Goal: Task Accomplishment & Management: Manage account settings

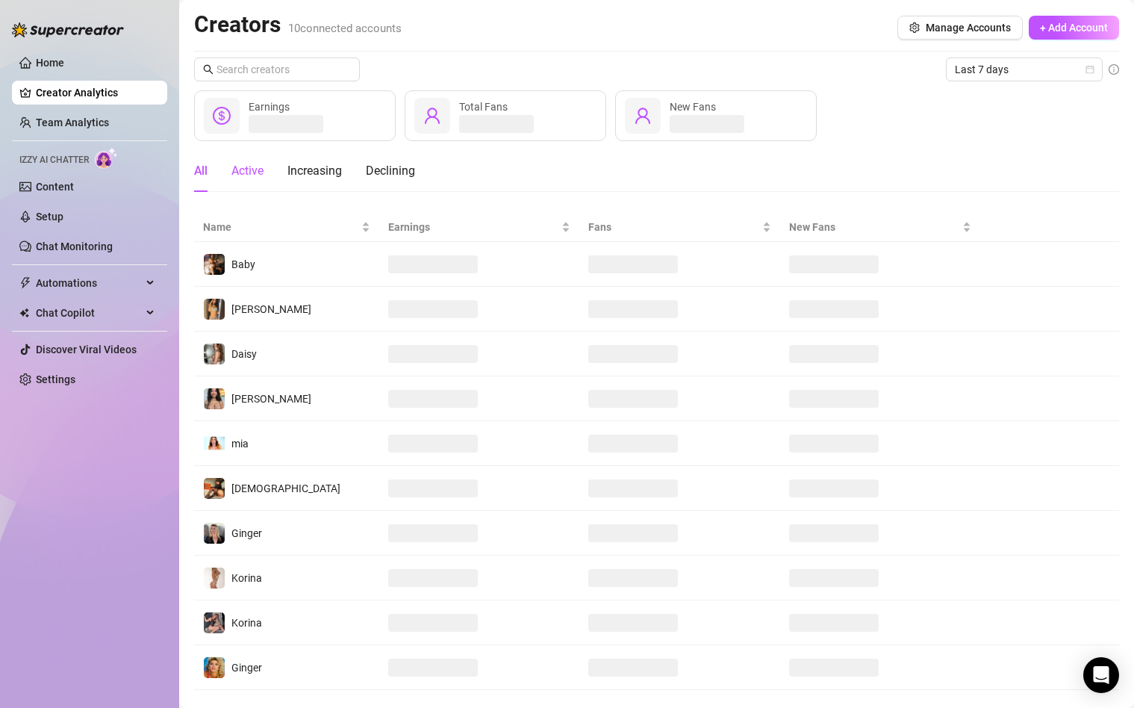
click at [256, 170] on div "Active" at bounding box center [248, 171] width 32 height 18
click at [98, 125] on link "Team Analytics" at bounding box center [72, 123] width 73 height 12
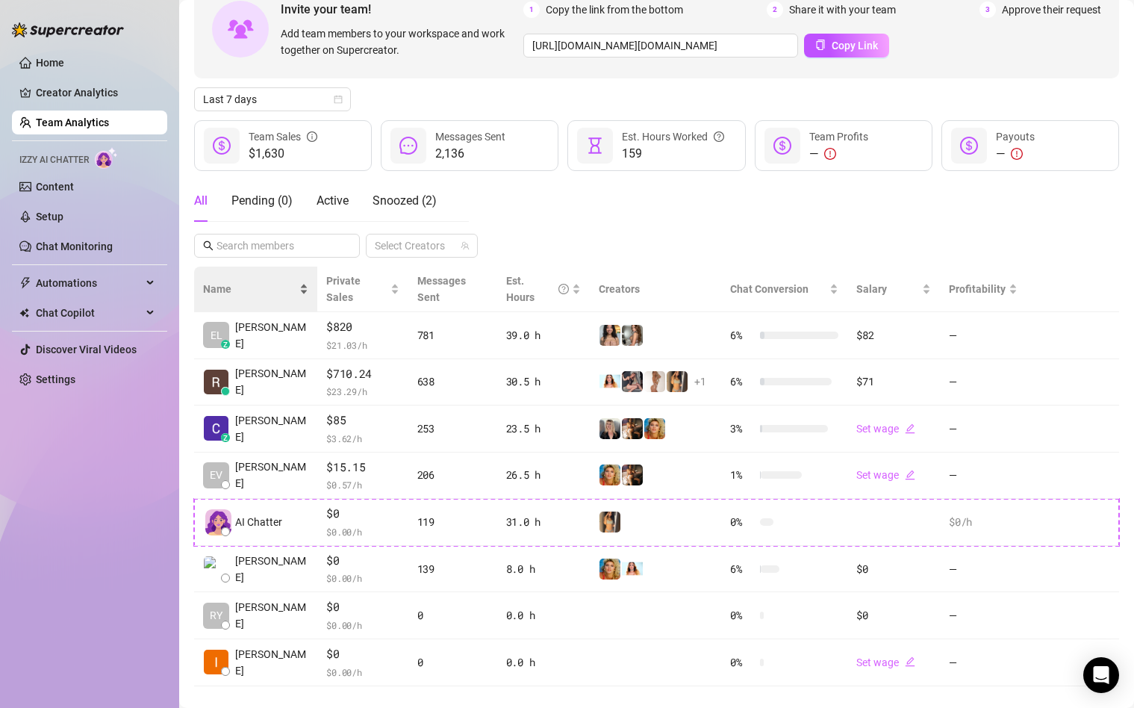
scroll to position [96, 0]
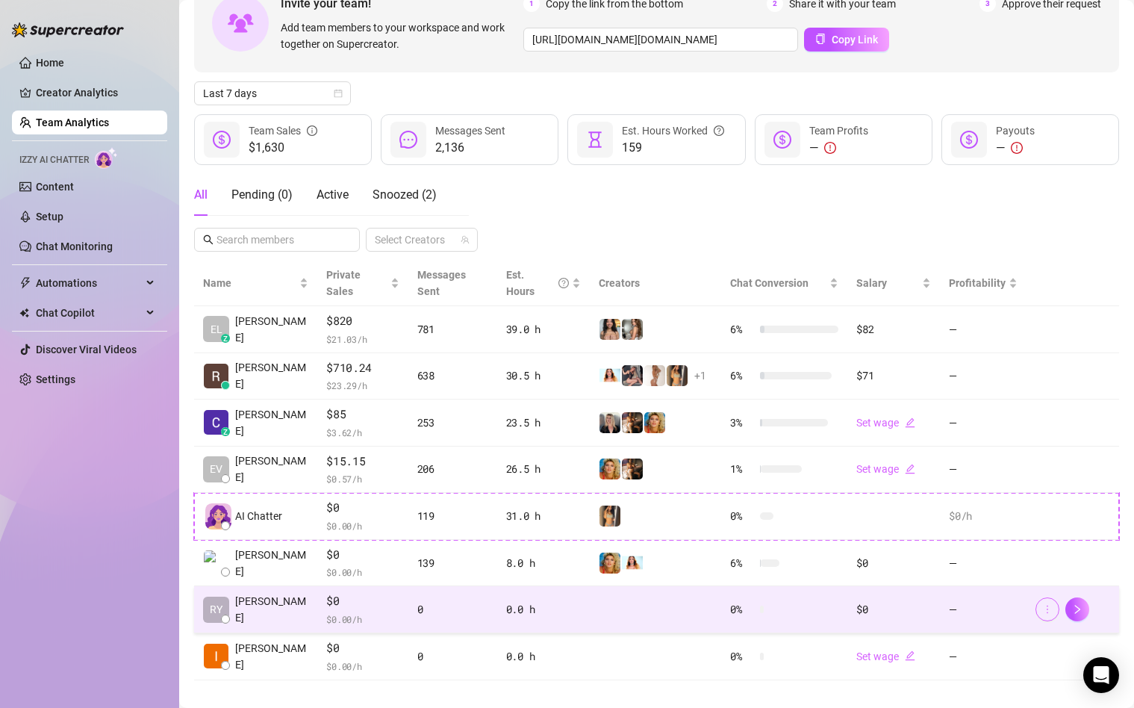
click at [1045, 604] on icon "more" at bounding box center [1048, 609] width 10 height 10
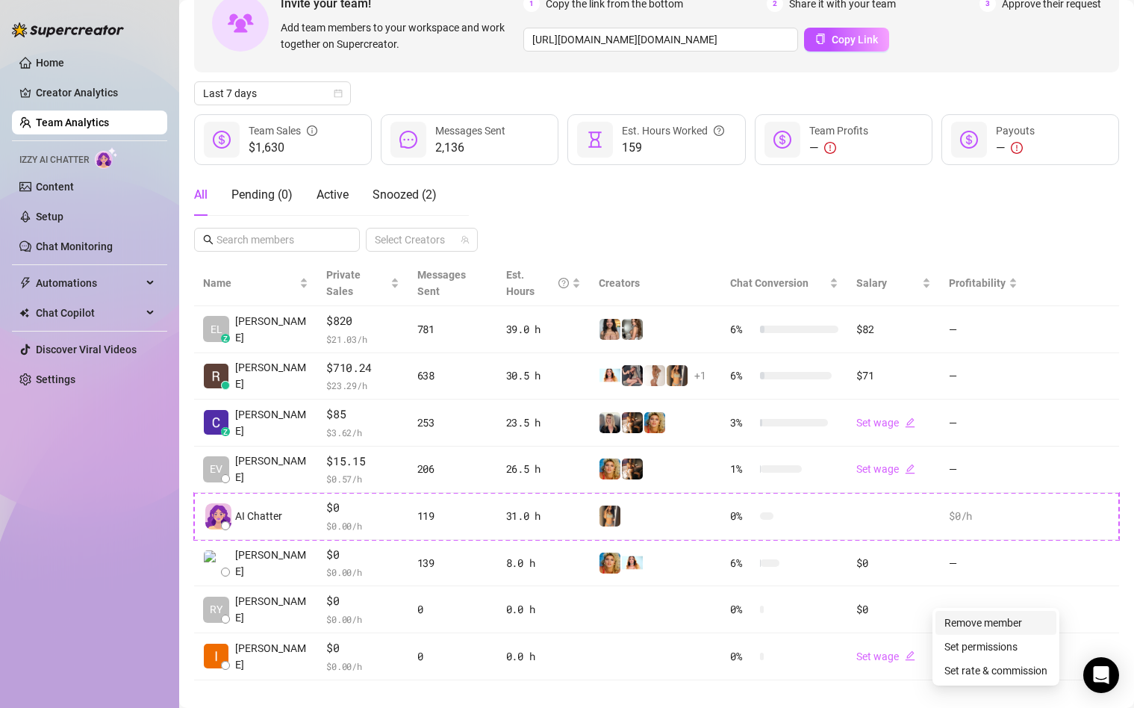
click at [994, 620] on link "Remove member" at bounding box center [984, 623] width 78 height 12
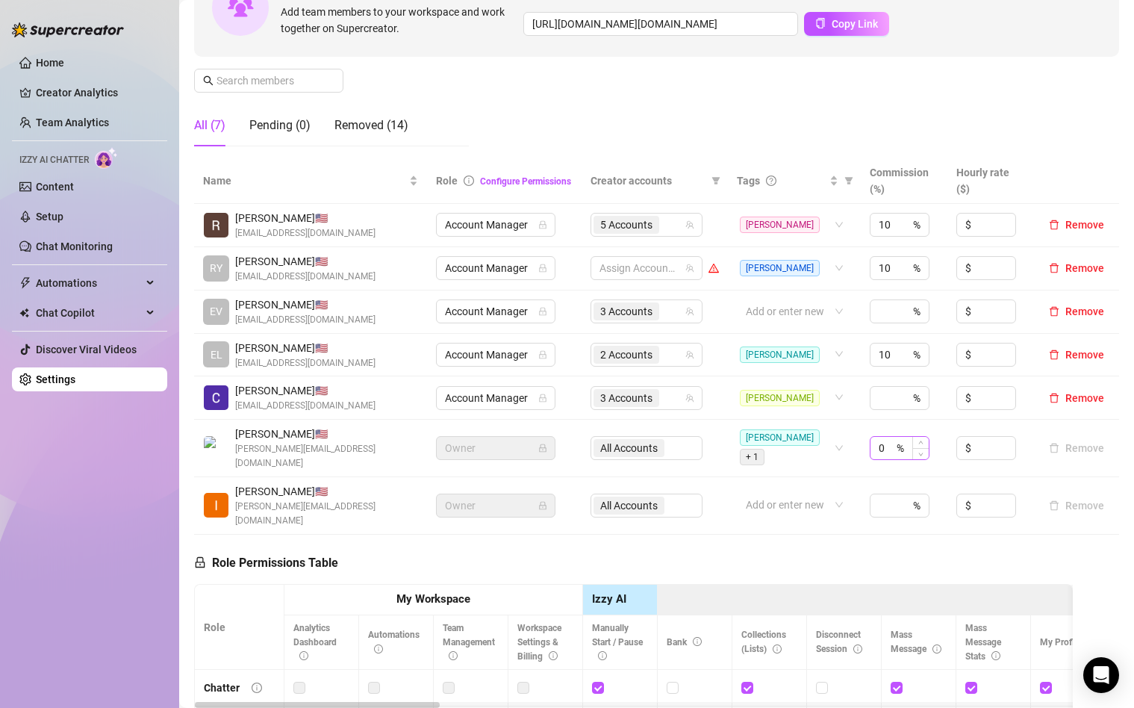
scroll to position [175, 0]
click at [653, 312] on span "3 Accounts" at bounding box center [626, 313] width 52 height 16
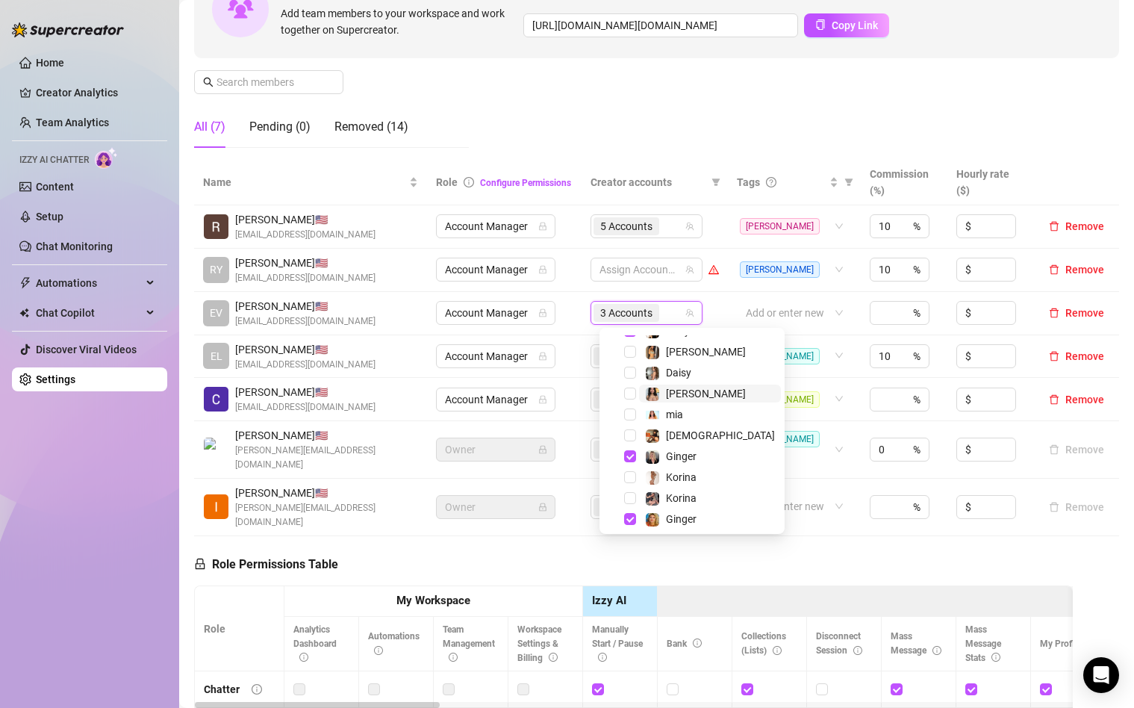
scroll to position [39, 0]
click at [631, 451] on span "Select tree node" at bounding box center [630, 452] width 12 height 12
click at [630, 515] on span "Select tree node" at bounding box center [630, 515] width 12 height 12
click at [639, 307] on span "1 Accounts" at bounding box center [626, 313] width 52 height 16
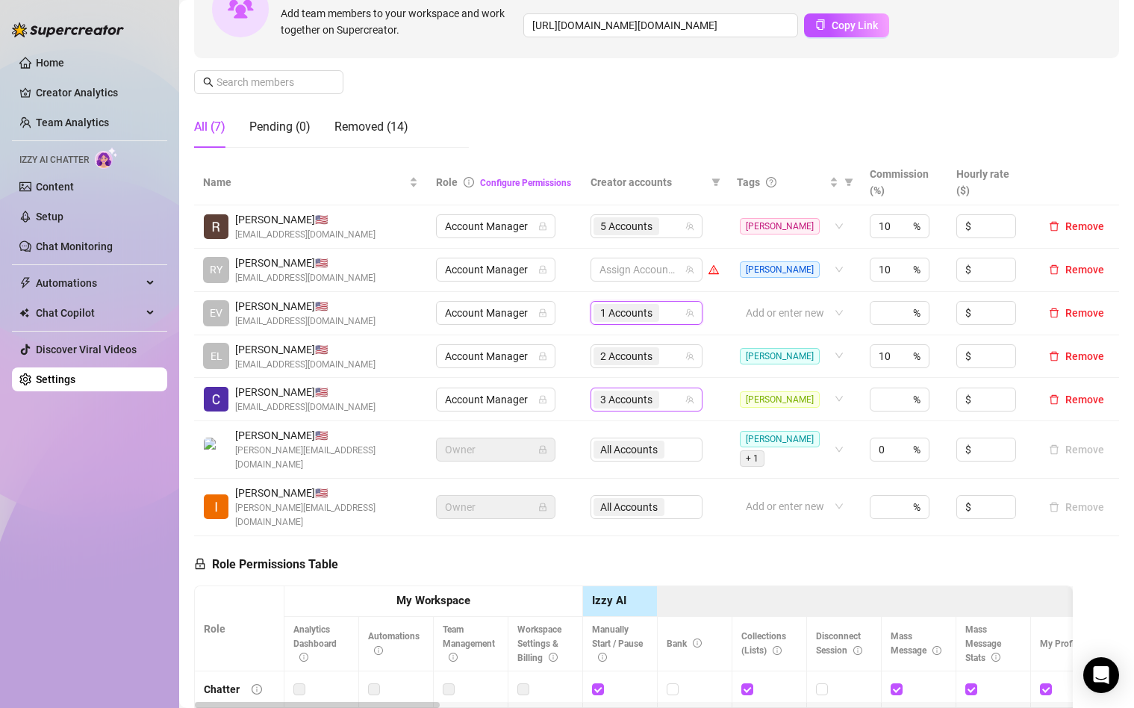
click at [639, 399] on span "3 Accounts" at bounding box center [626, 399] width 52 height 16
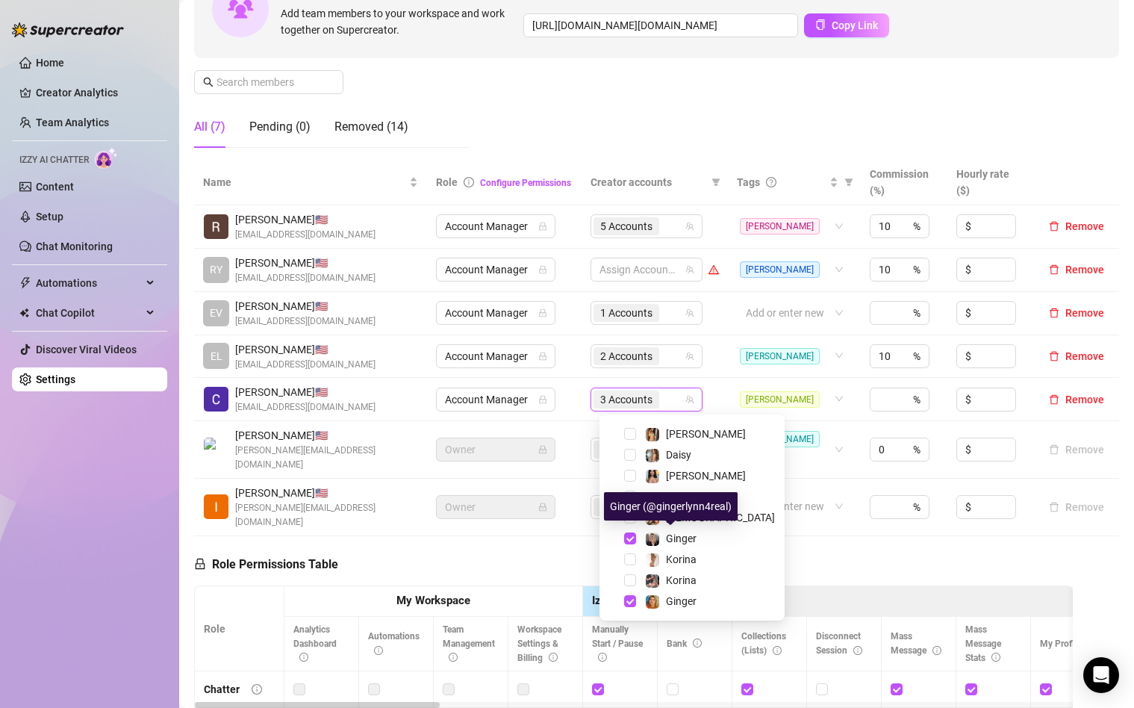
scroll to position [0, 0]
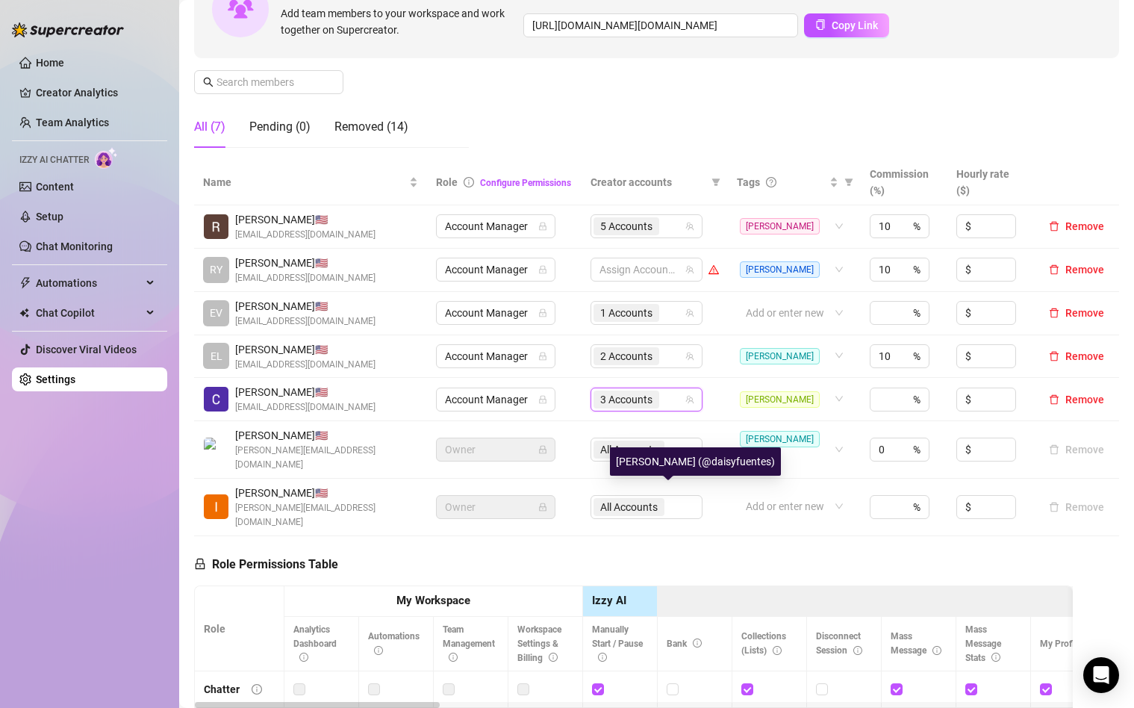
click at [650, 450] on div "[PERSON_NAME] (@daisyfuentes)" at bounding box center [695, 461] width 171 height 28
click at [625, 406] on span "4 Accounts" at bounding box center [626, 399] width 52 height 16
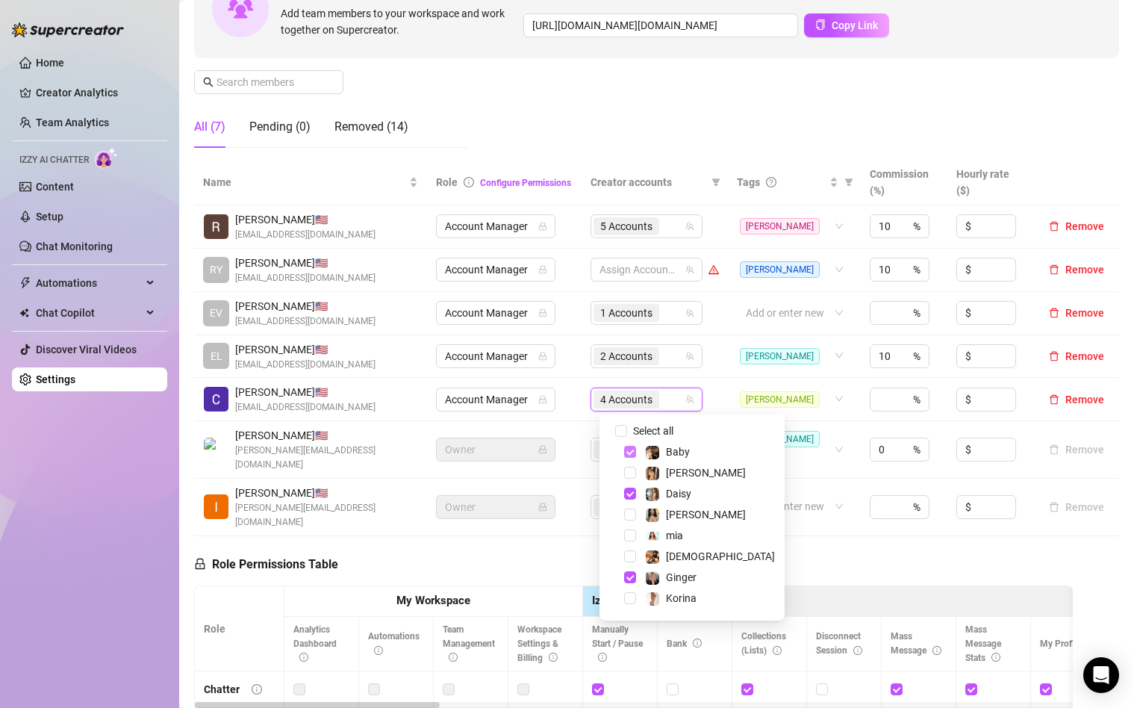
click at [629, 456] on span "Select tree node" at bounding box center [630, 452] width 12 height 12
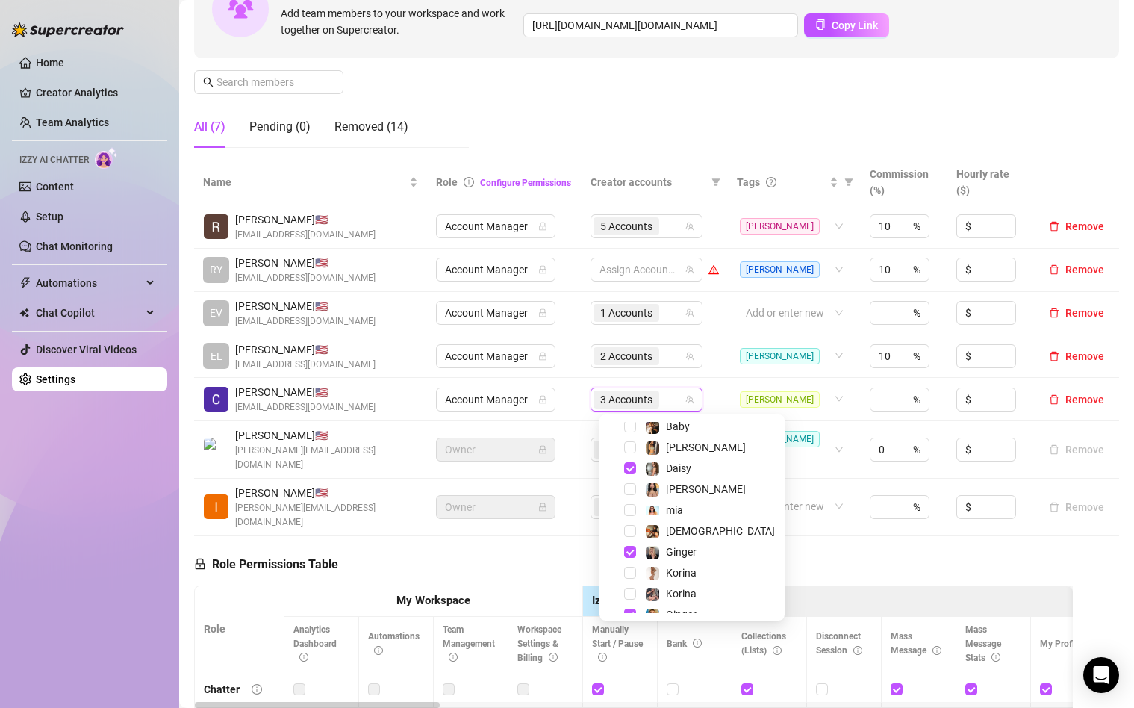
scroll to position [24, 0]
click at [627, 470] on span "Select tree node" at bounding box center [630, 470] width 12 height 12
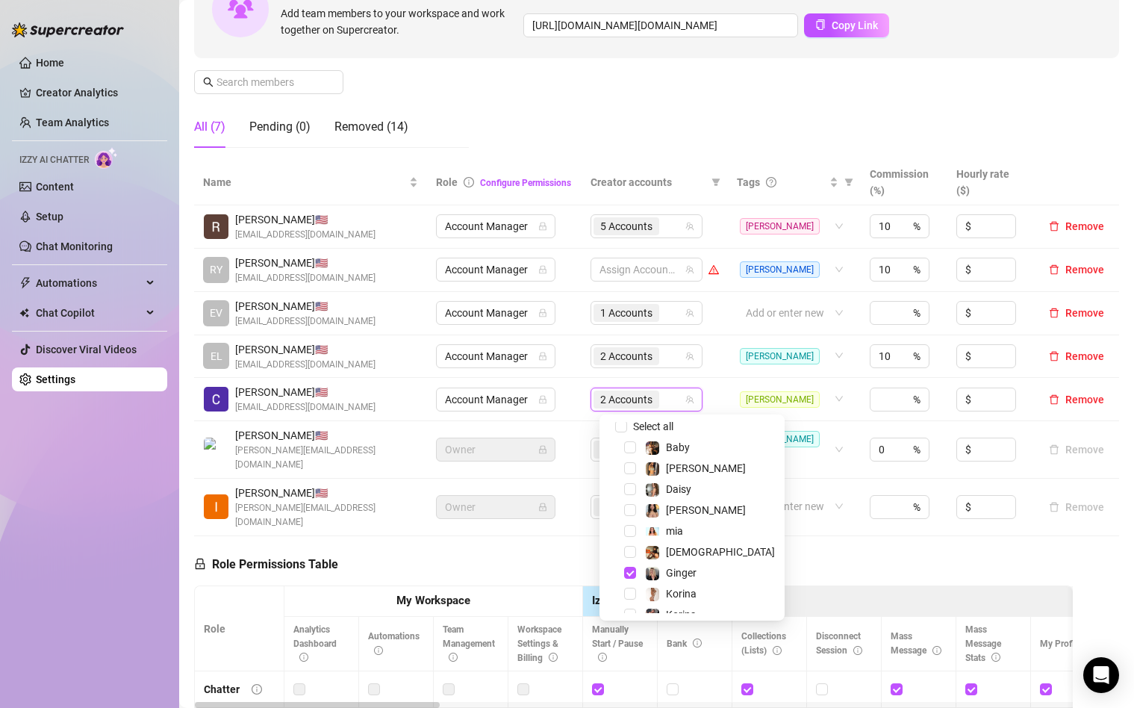
scroll to position [2, 0]
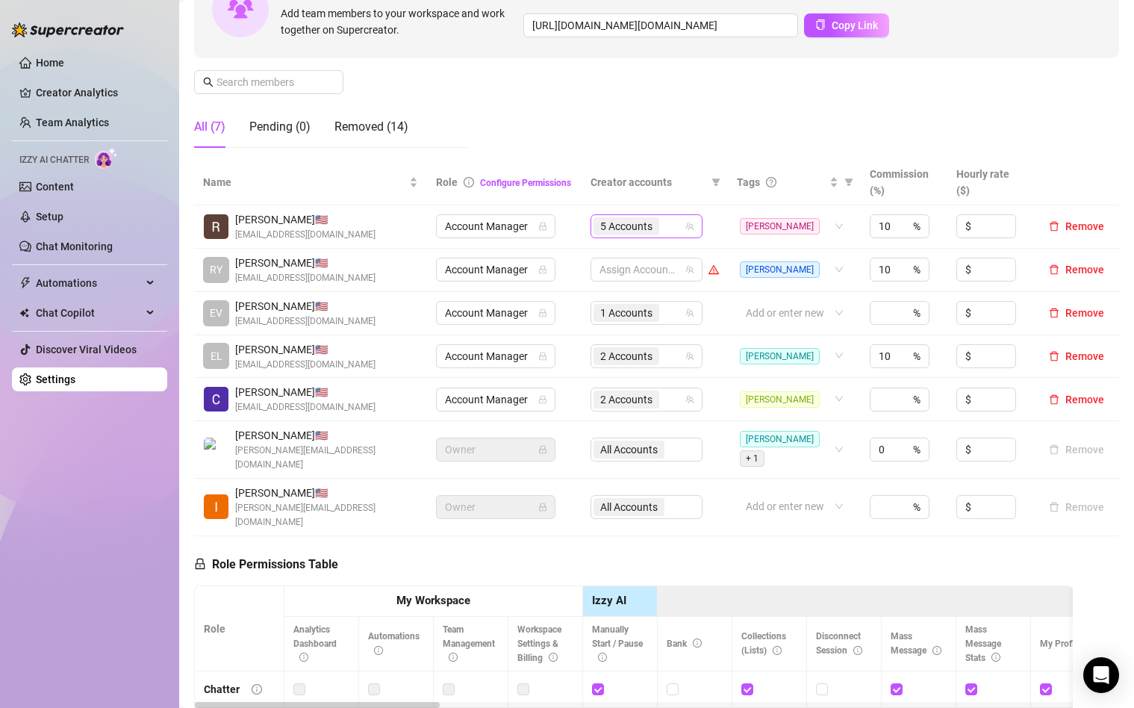
click at [626, 229] on span "5 Accounts" at bounding box center [626, 226] width 52 height 16
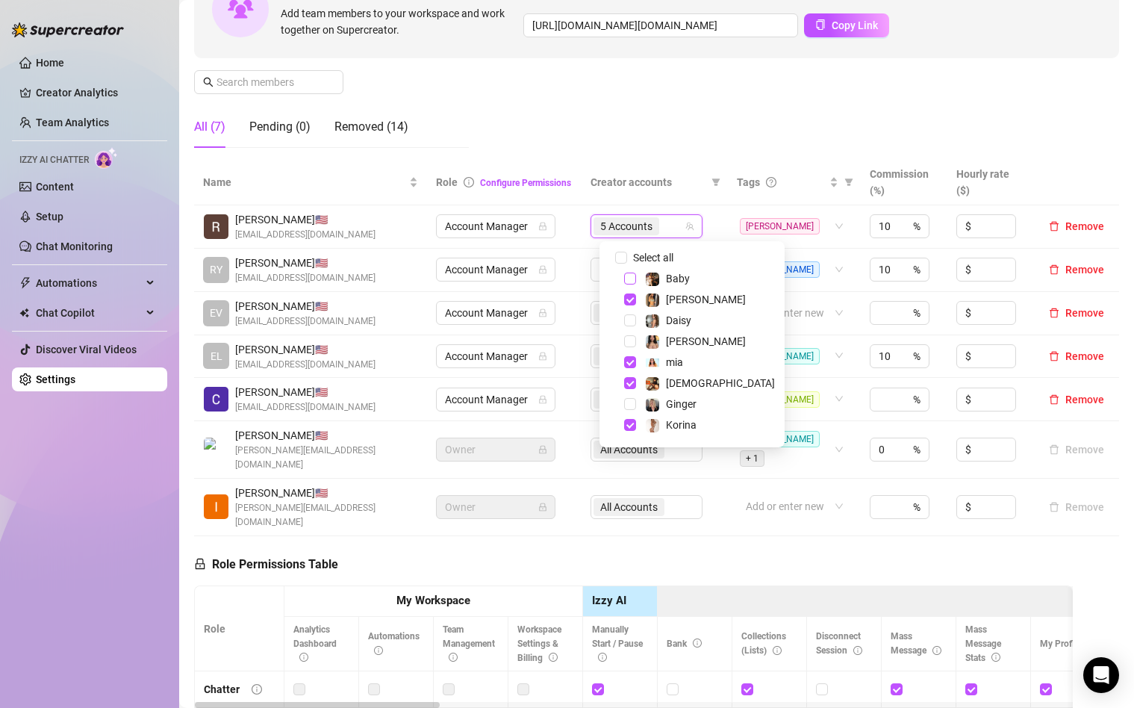
click at [630, 279] on span "Select tree node" at bounding box center [630, 279] width 12 height 12
click at [628, 382] on span "Select tree node" at bounding box center [630, 383] width 12 height 12
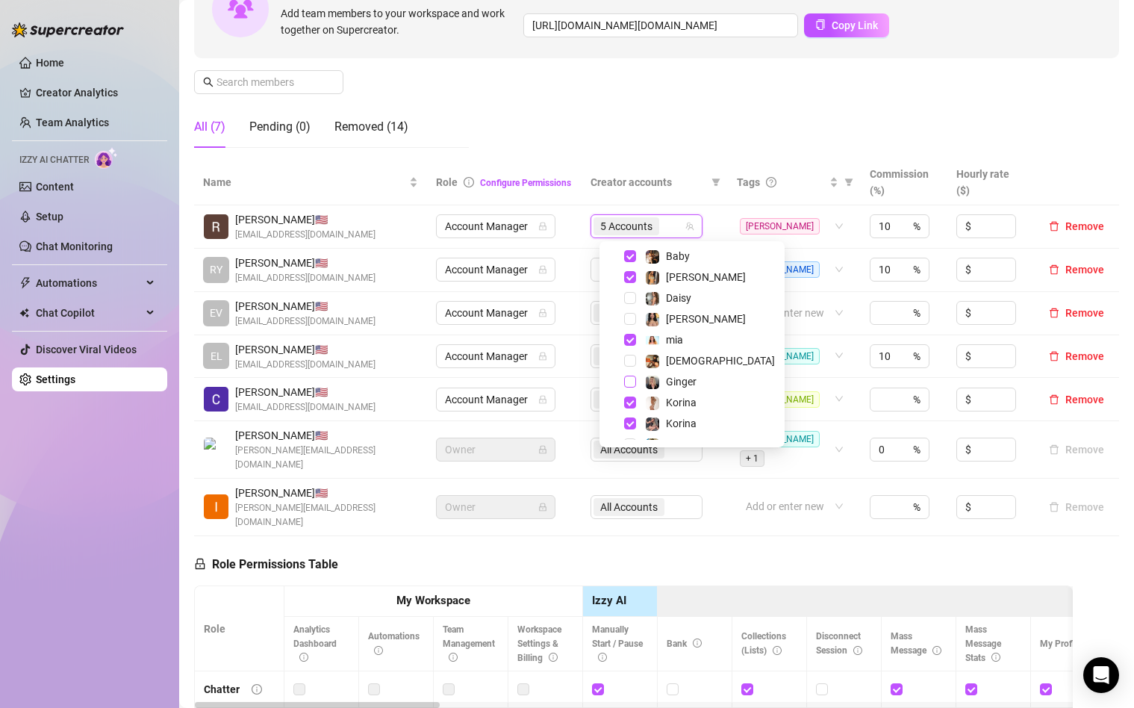
scroll to position [39, 0]
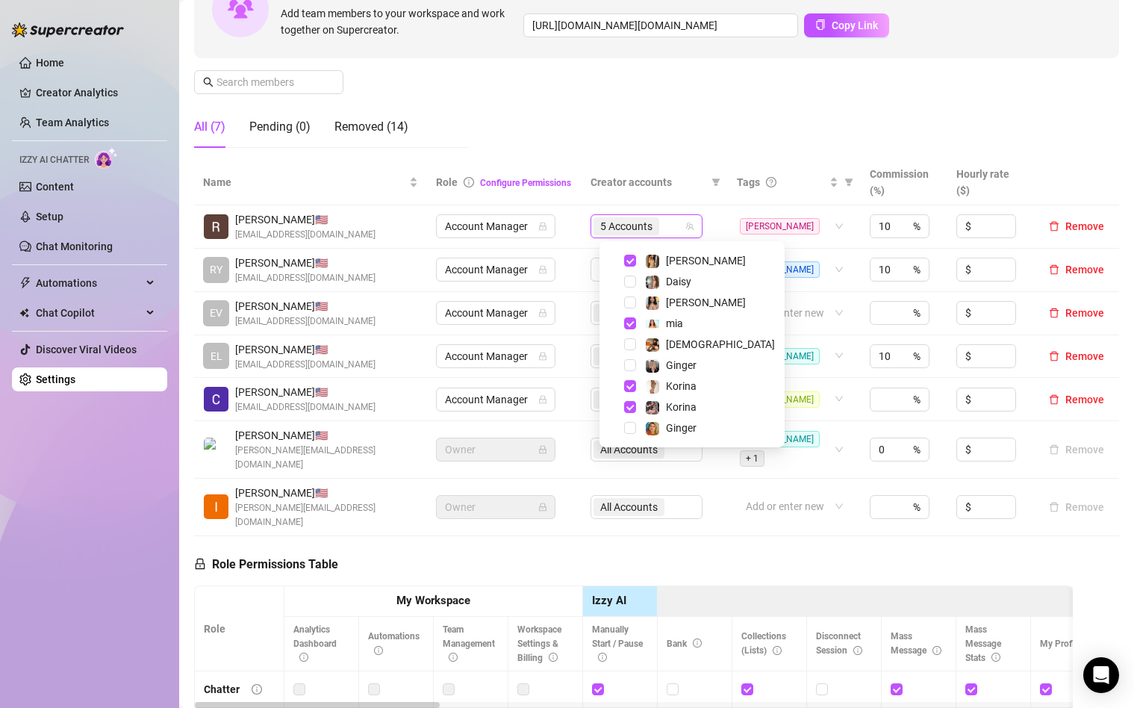
click at [647, 199] on th "Creator accounts" at bounding box center [655, 183] width 146 height 46
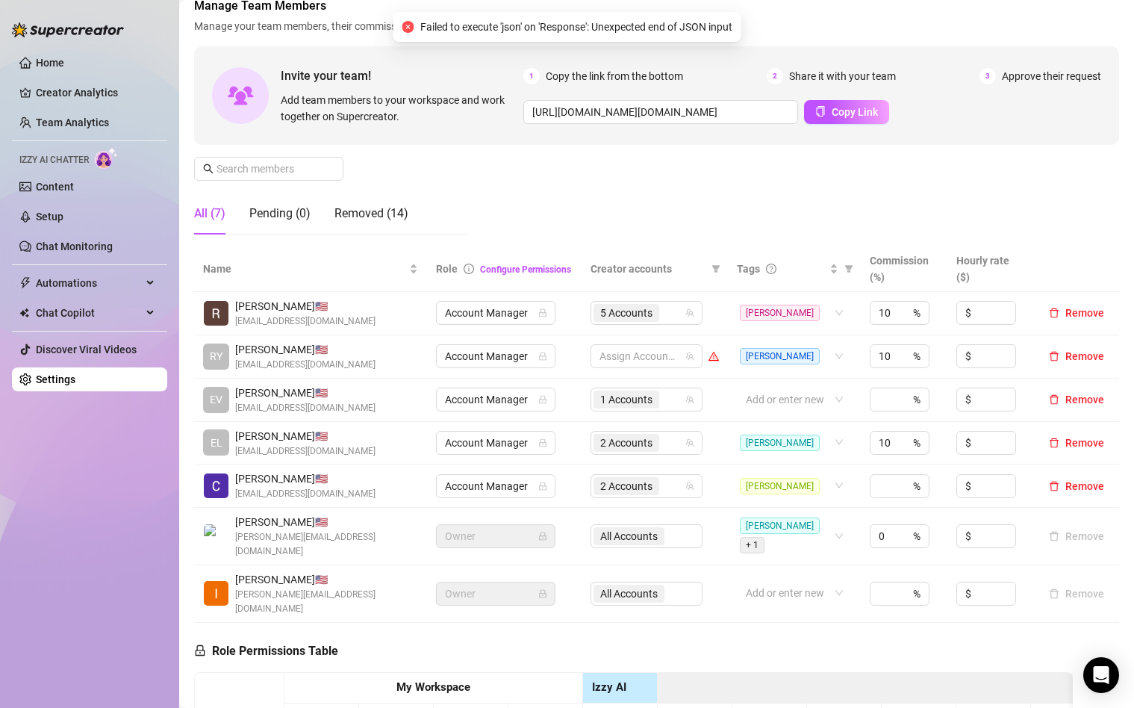
scroll to position [52, 0]
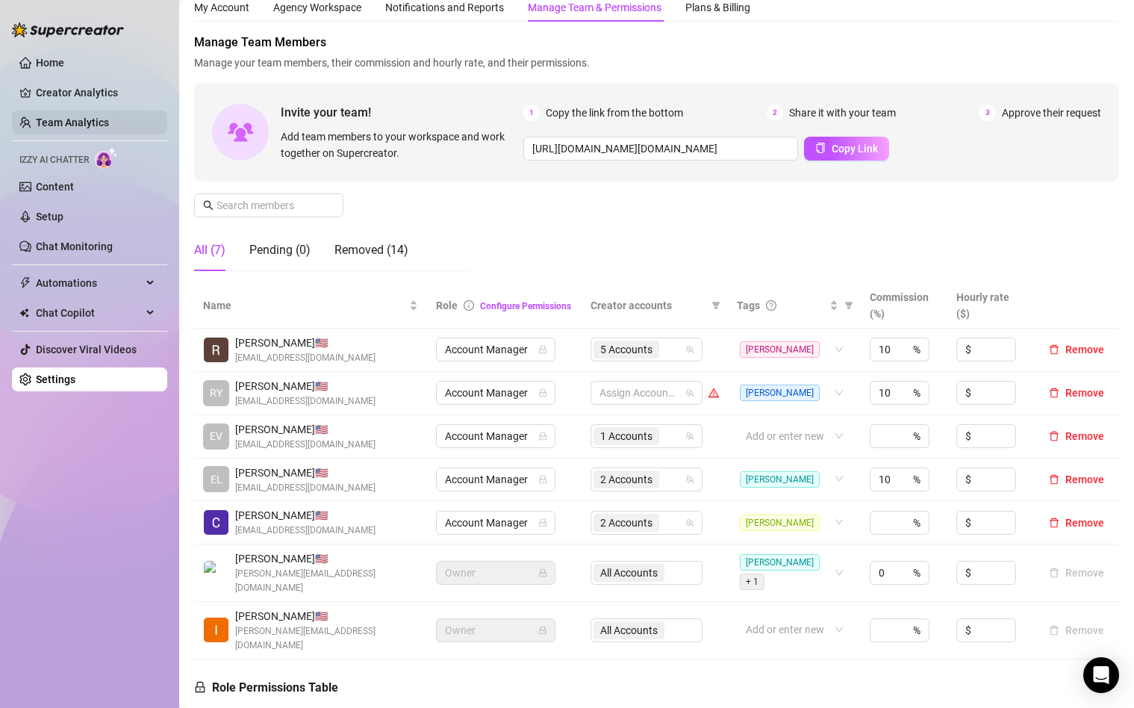
click at [81, 128] on link "Team Analytics" at bounding box center [72, 123] width 73 height 12
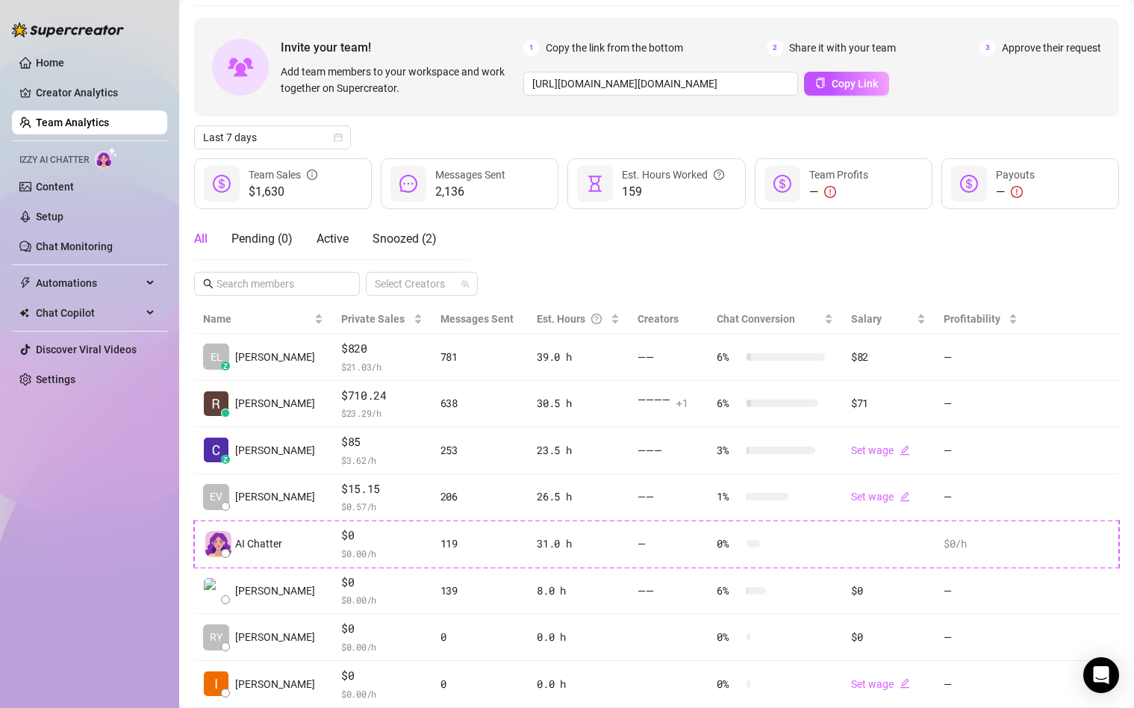
click at [81, 128] on link "Team Analytics" at bounding box center [72, 123] width 73 height 12
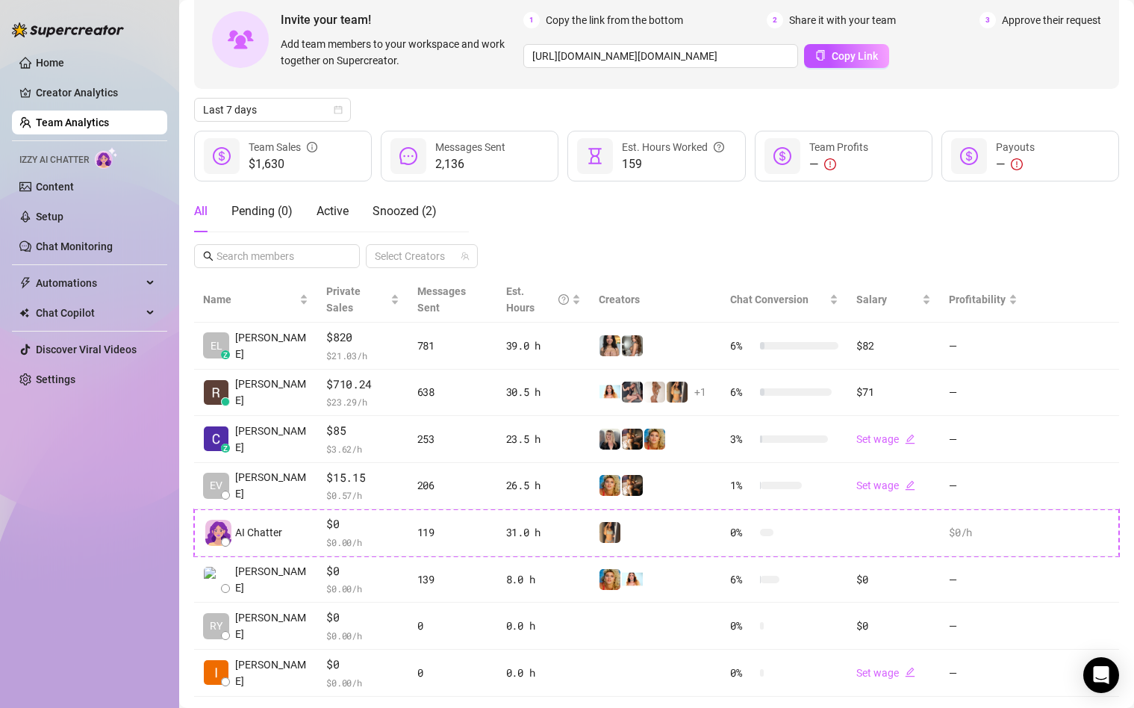
scroll to position [96, 0]
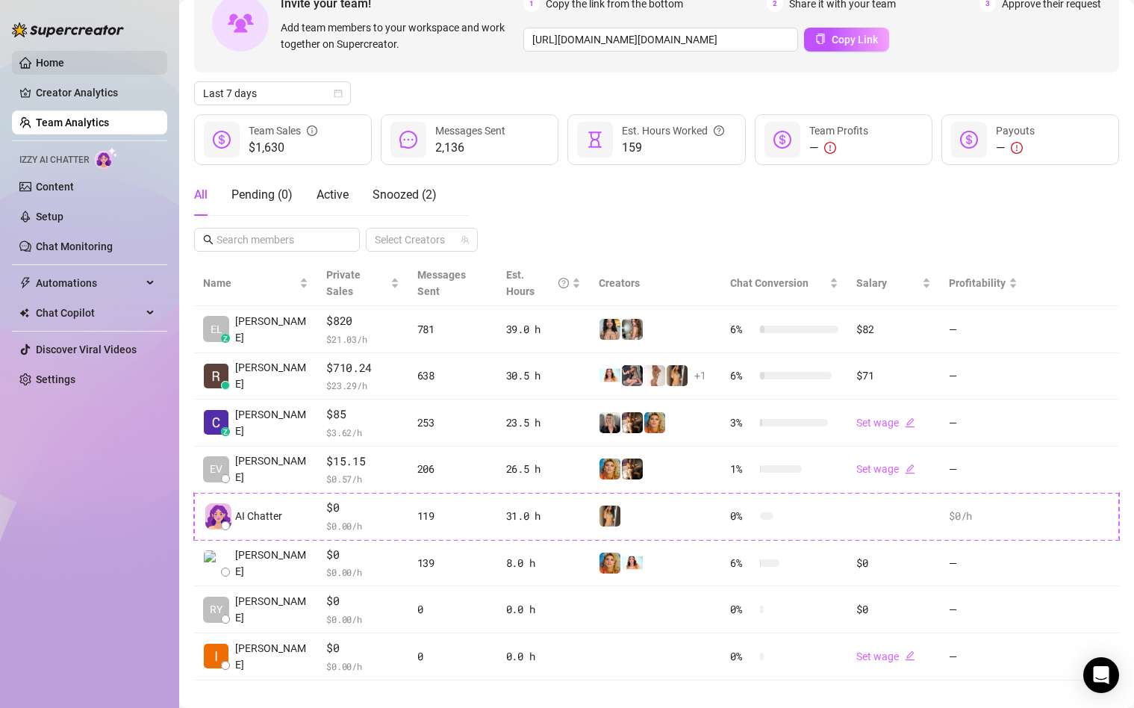
click at [49, 63] on link "Home" at bounding box center [50, 63] width 28 height 12
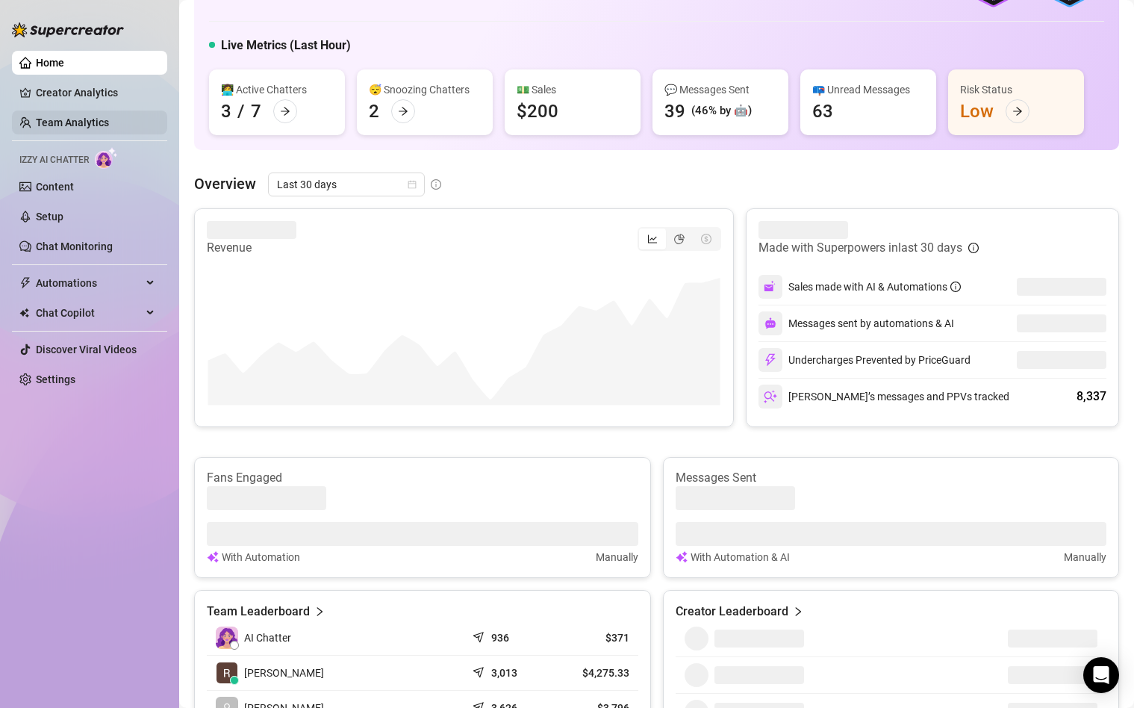
click at [56, 119] on link "Team Analytics" at bounding box center [72, 123] width 73 height 12
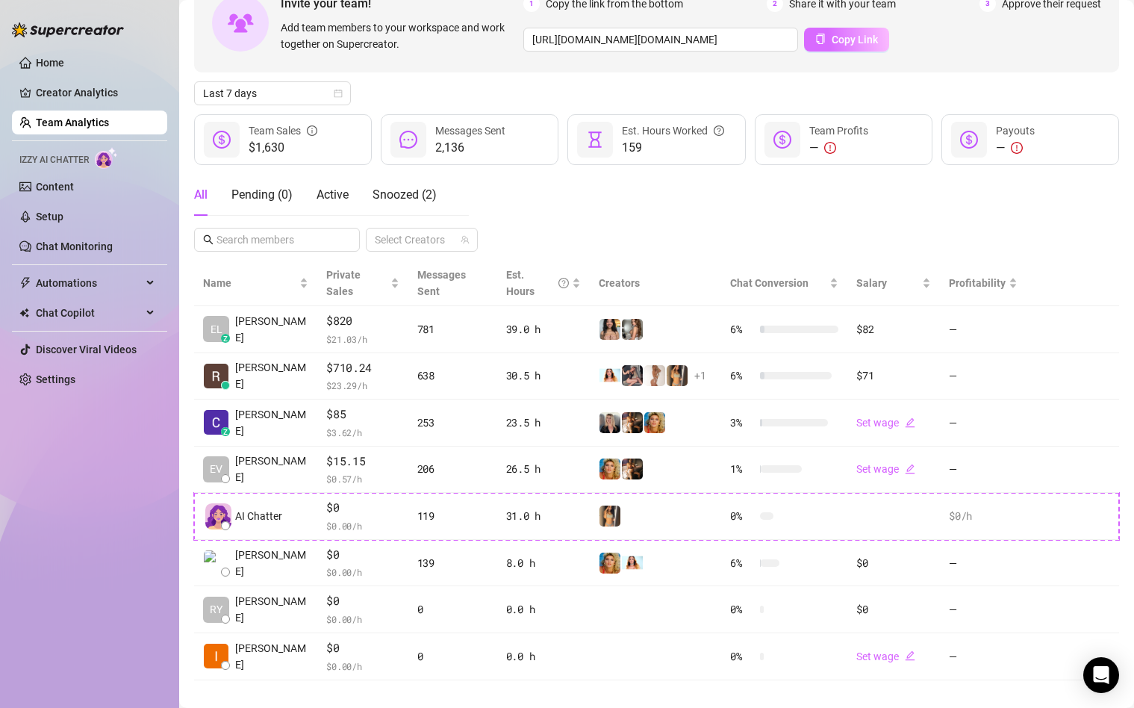
click at [823, 47] on button "Copy Link" at bounding box center [846, 40] width 85 height 24
click at [61, 98] on link "Creator Analytics" at bounding box center [95, 93] width 119 height 24
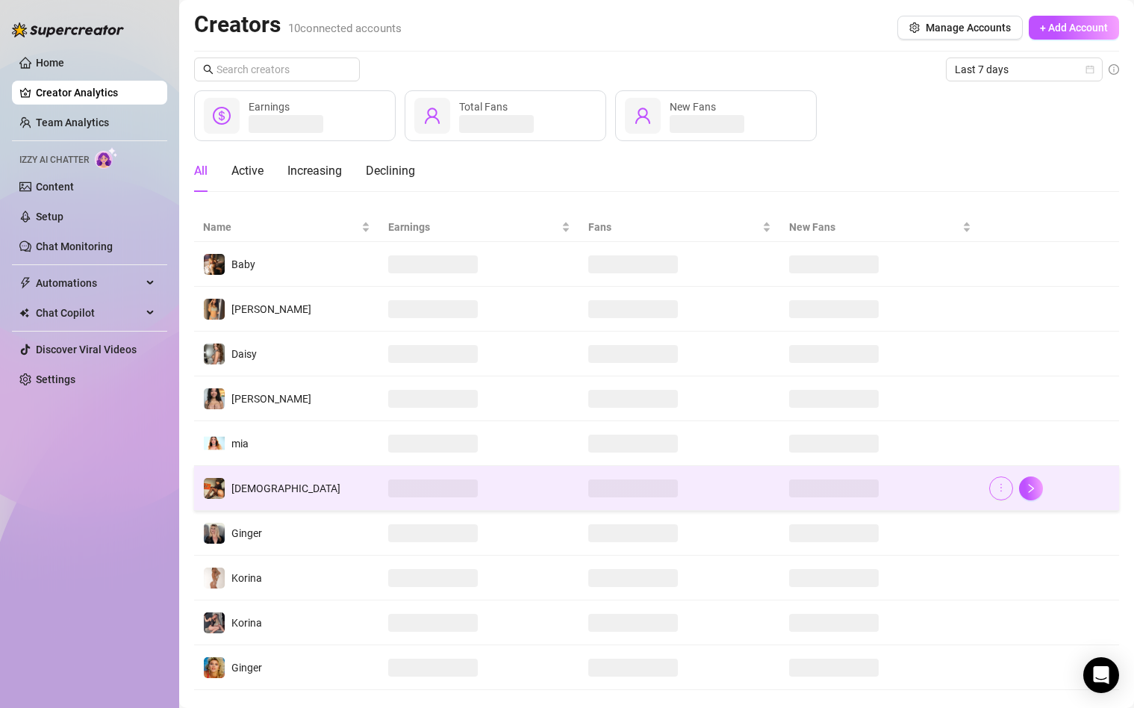
click at [994, 489] on button "button" at bounding box center [1002, 488] width 24 height 24
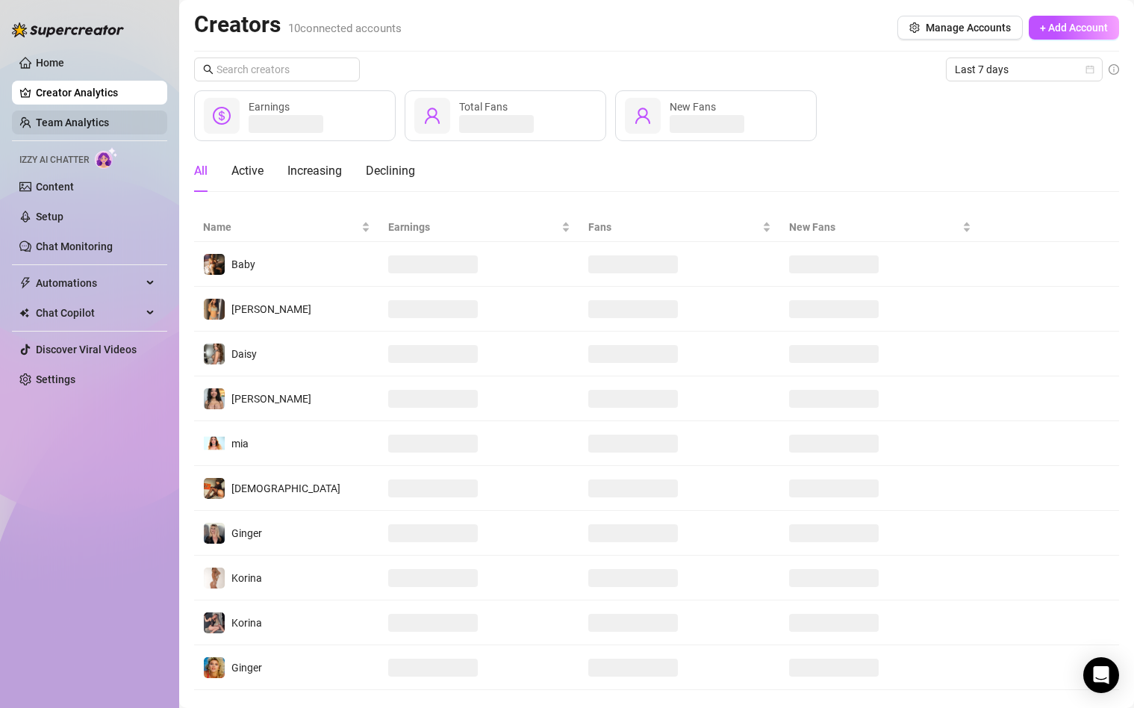
click at [71, 125] on link "Team Analytics" at bounding box center [72, 123] width 73 height 12
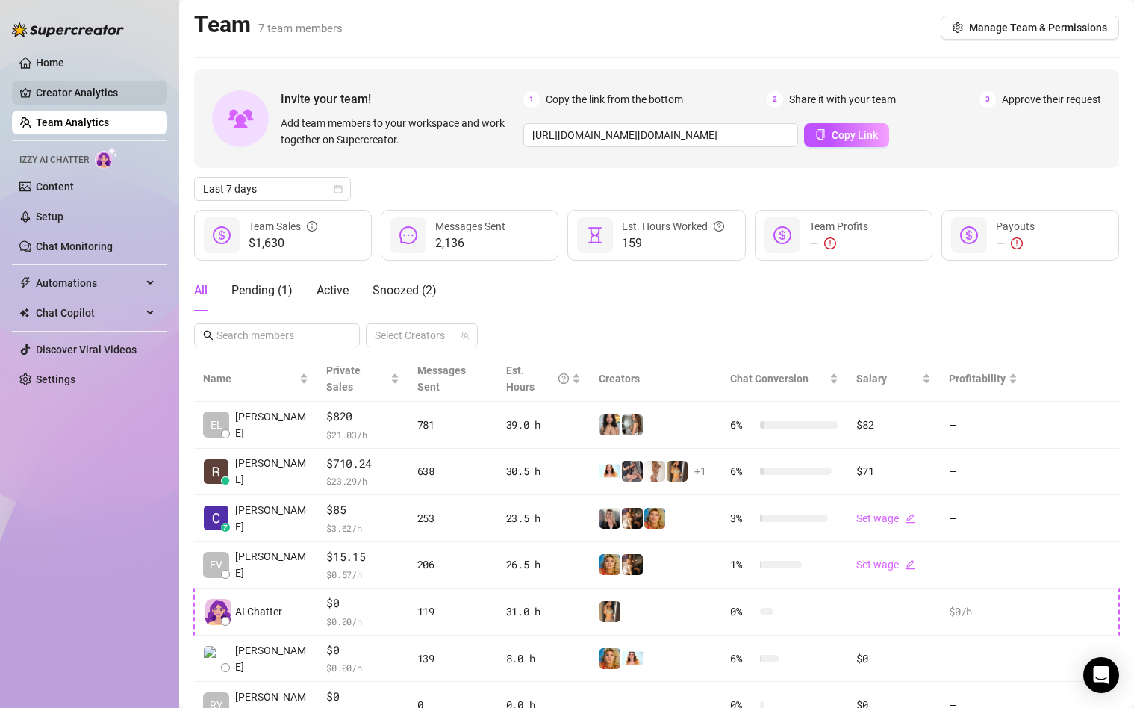
click at [58, 81] on link "Creator Analytics" at bounding box center [95, 93] width 119 height 24
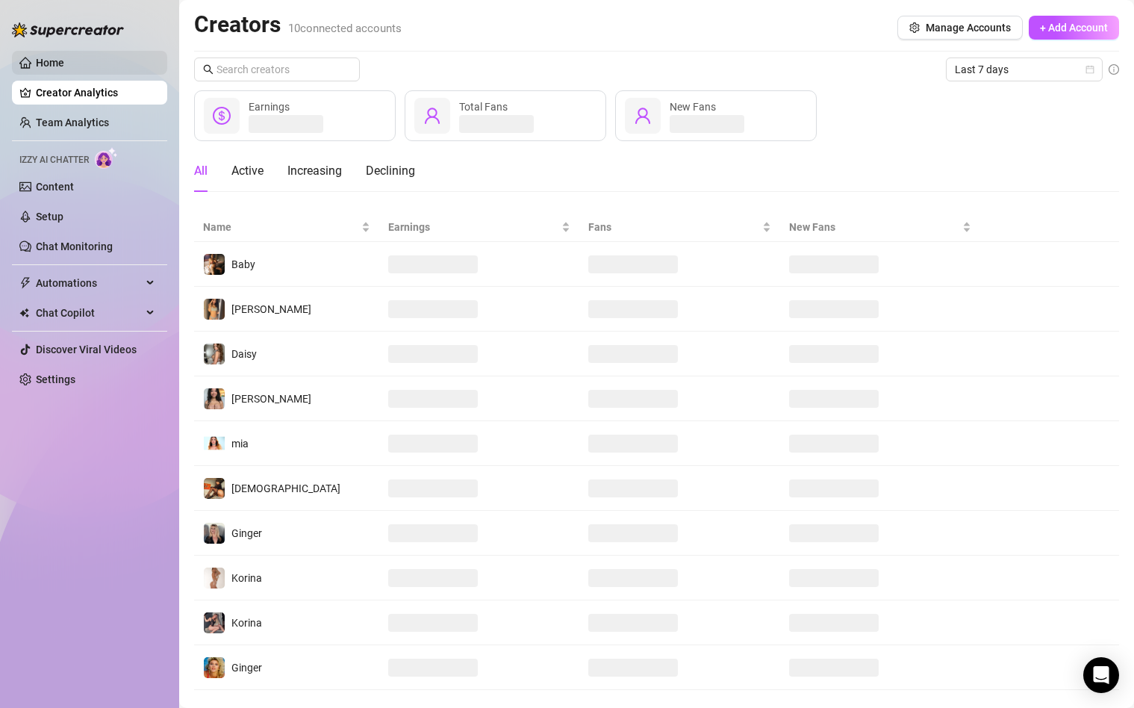
click at [46, 62] on link "Home" at bounding box center [50, 63] width 28 height 12
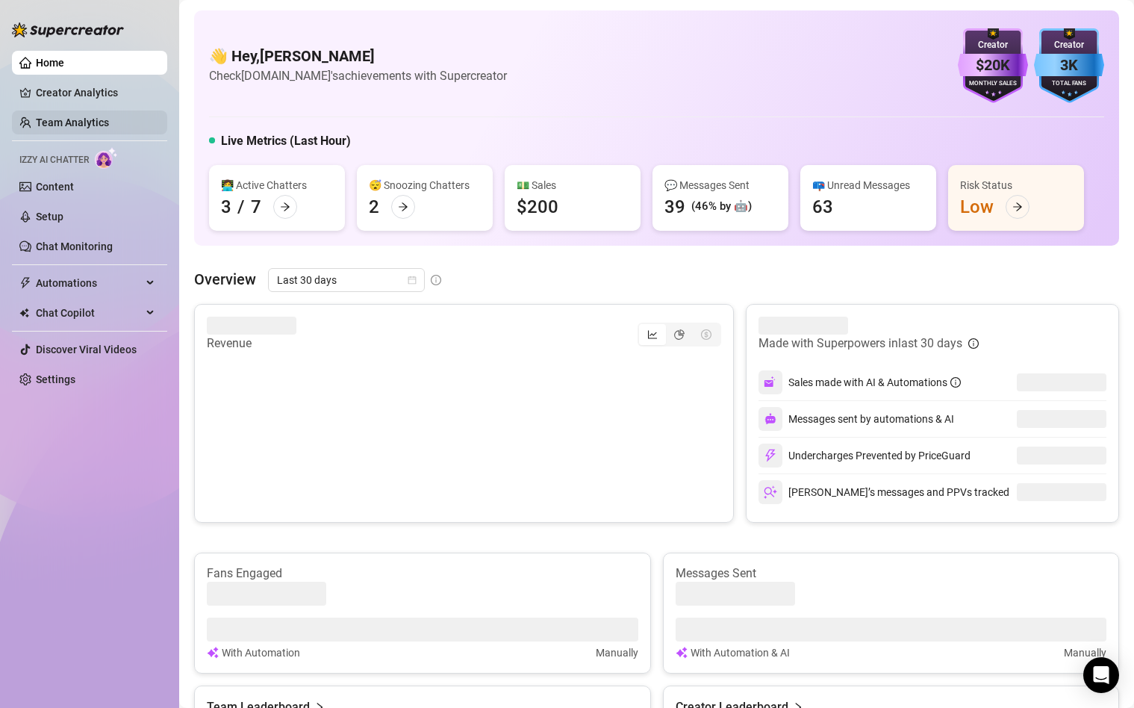
click at [66, 121] on link "Team Analytics" at bounding box center [72, 123] width 73 height 12
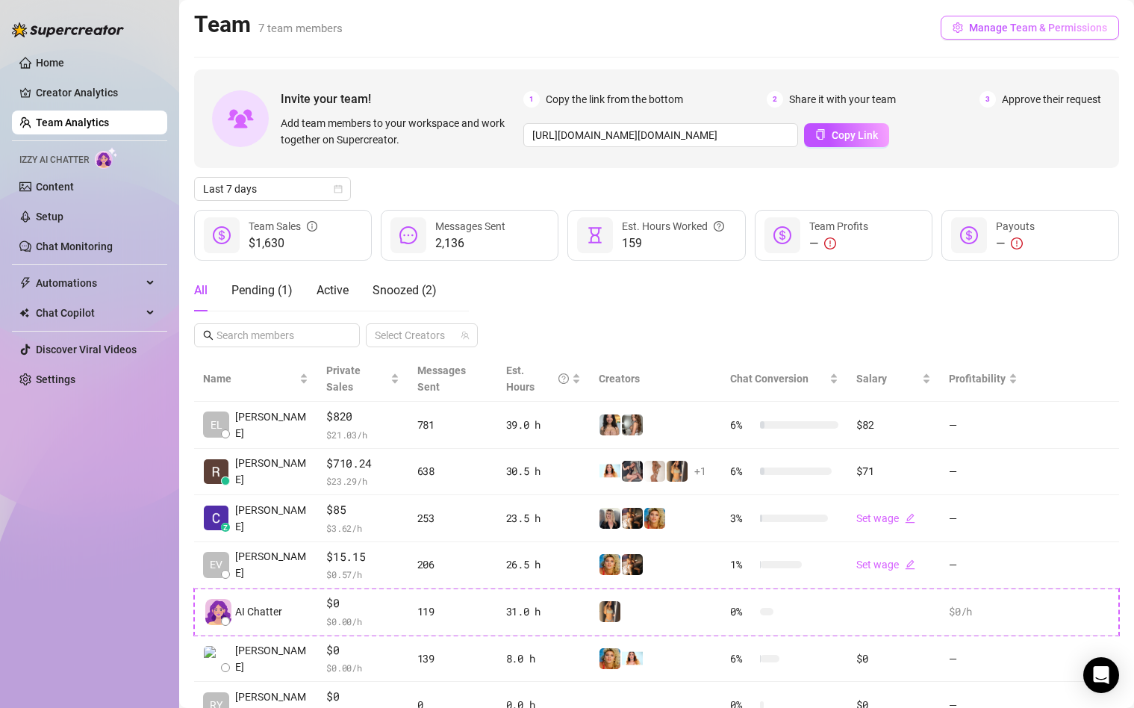
click at [987, 26] on span "Manage Team & Permissions" at bounding box center [1038, 28] width 138 height 12
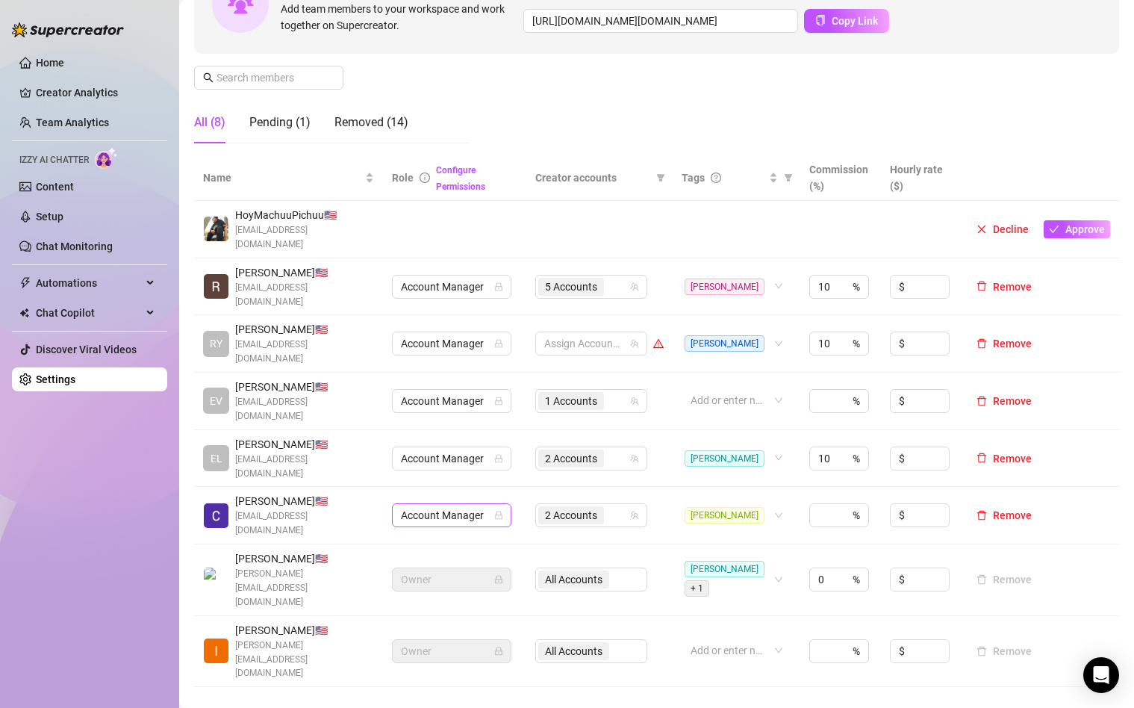
scroll to position [188, 0]
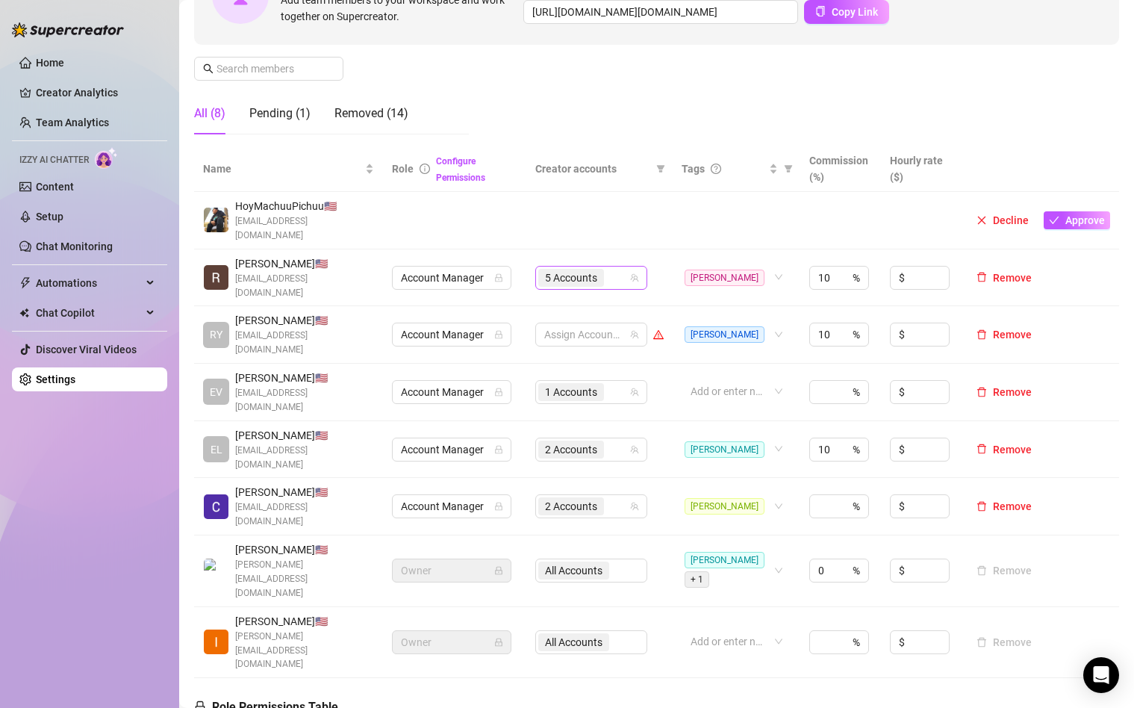
click at [595, 270] on span "5 Accounts" at bounding box center [571, 278] width 52 height 16
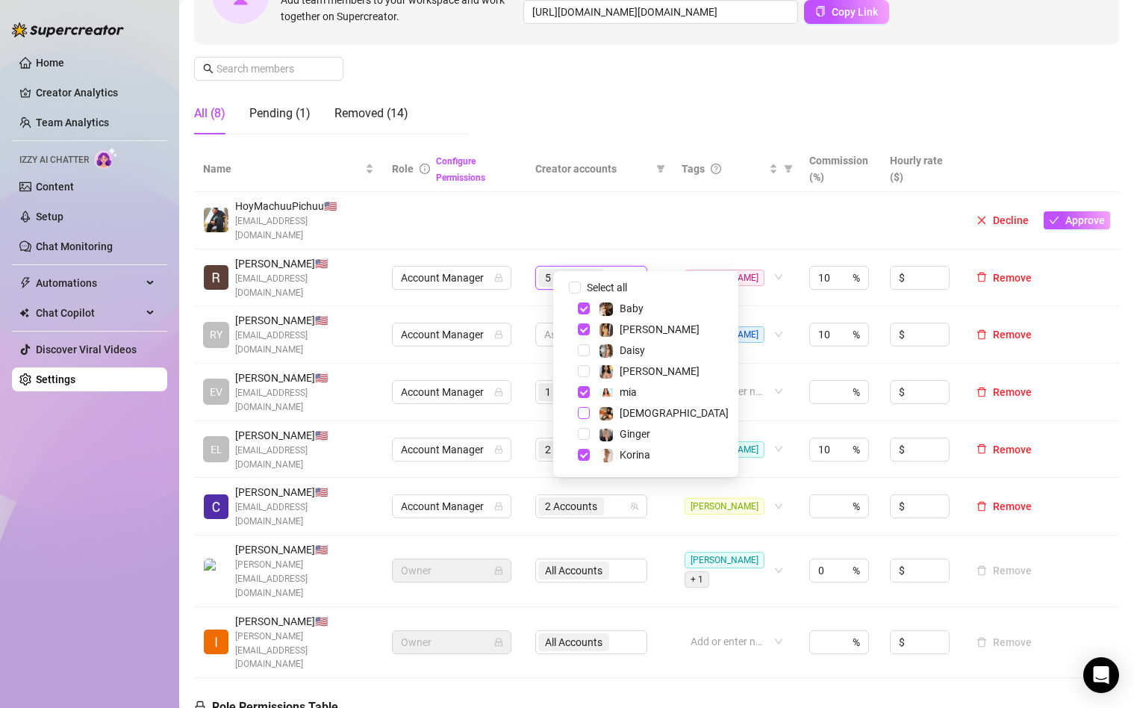
click at [582, 414] on span "Select tree node" at bounding box center [584, 413] width 12 height 12
